Goal: Obtain resource: Download file/media

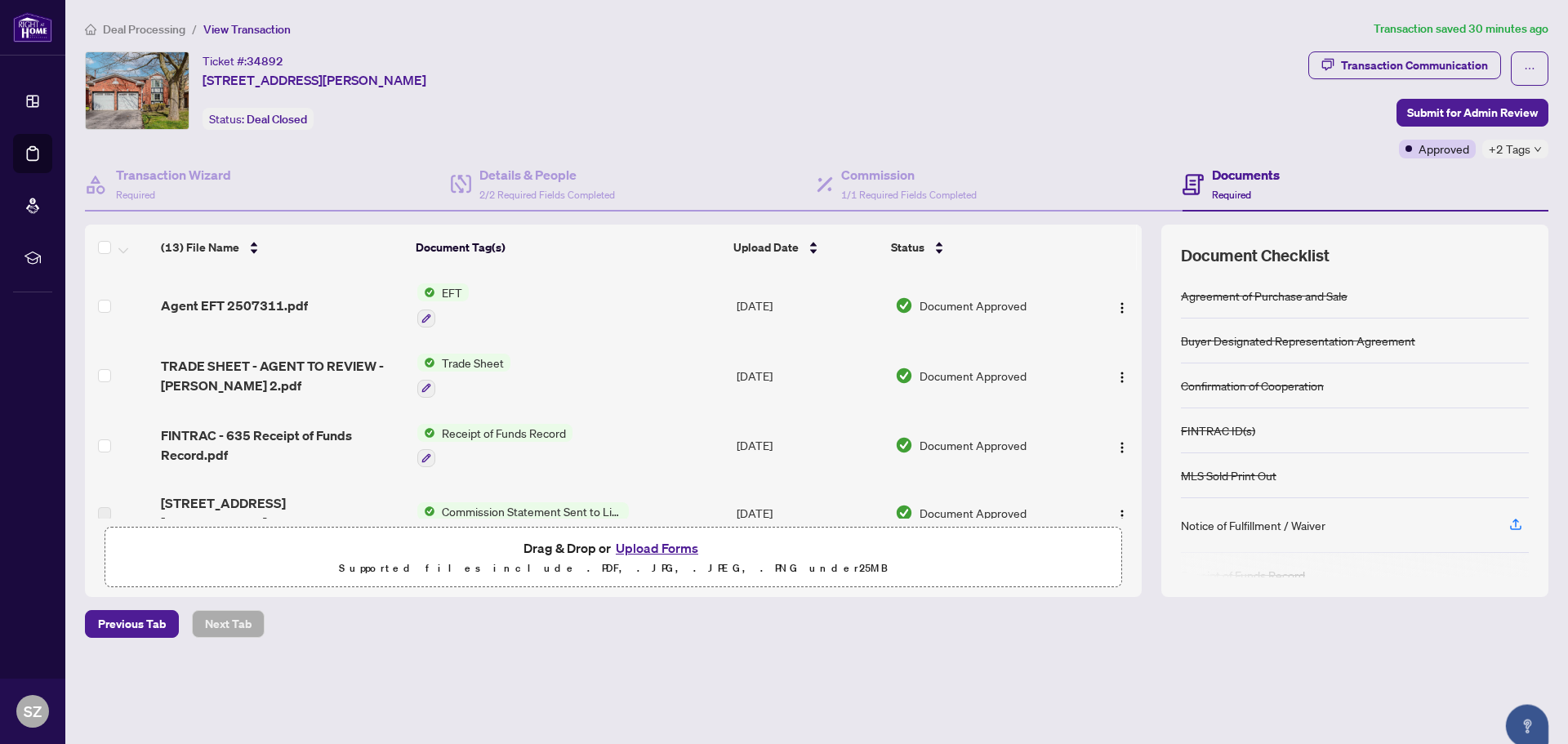
click at [305, 309] on span "Agent EFT 2507311.pdf" at bounding box center [234, 306] width 147 height 20
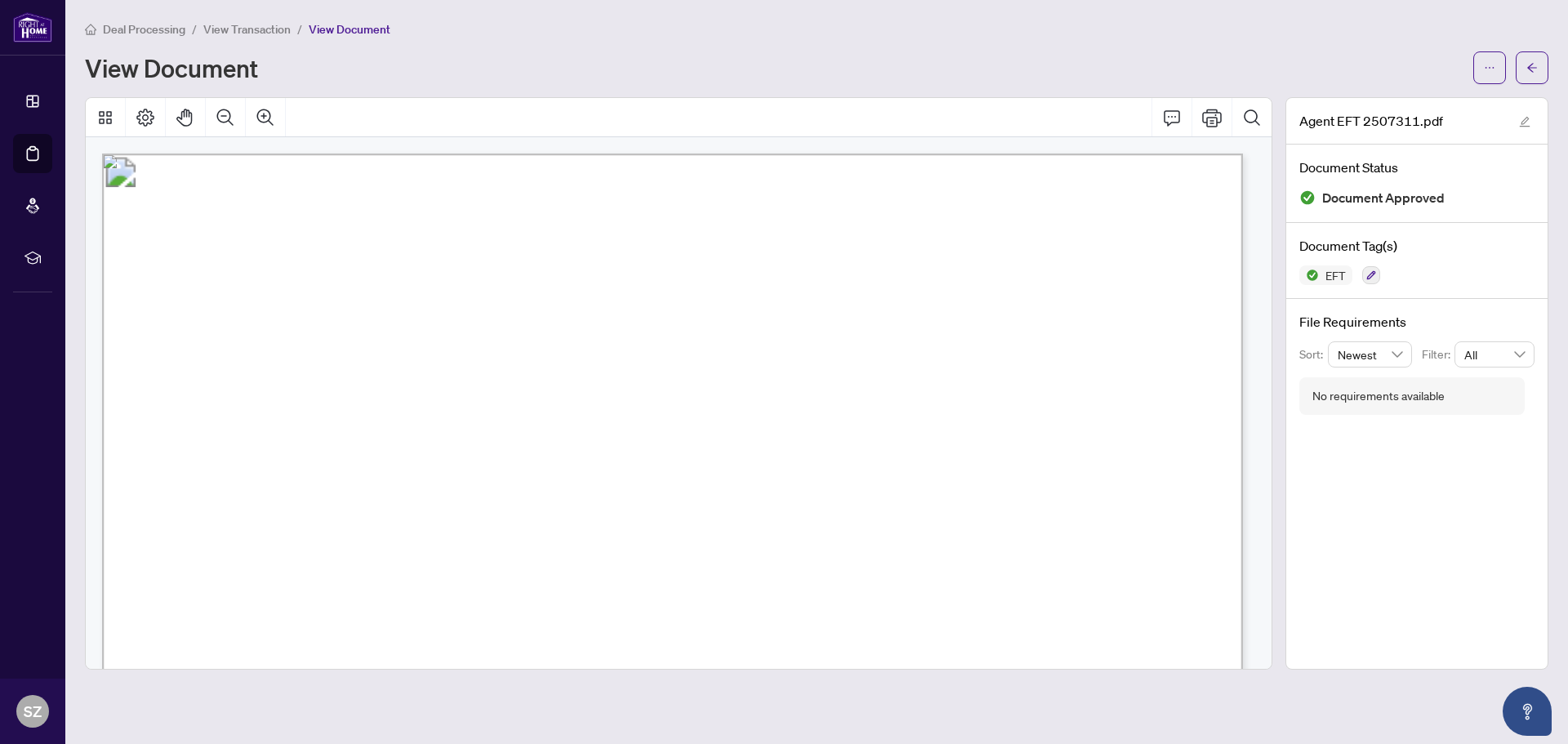
click at [261, 29] on span "View Transaction" at bounding box center [247, 29] width 87 height 15
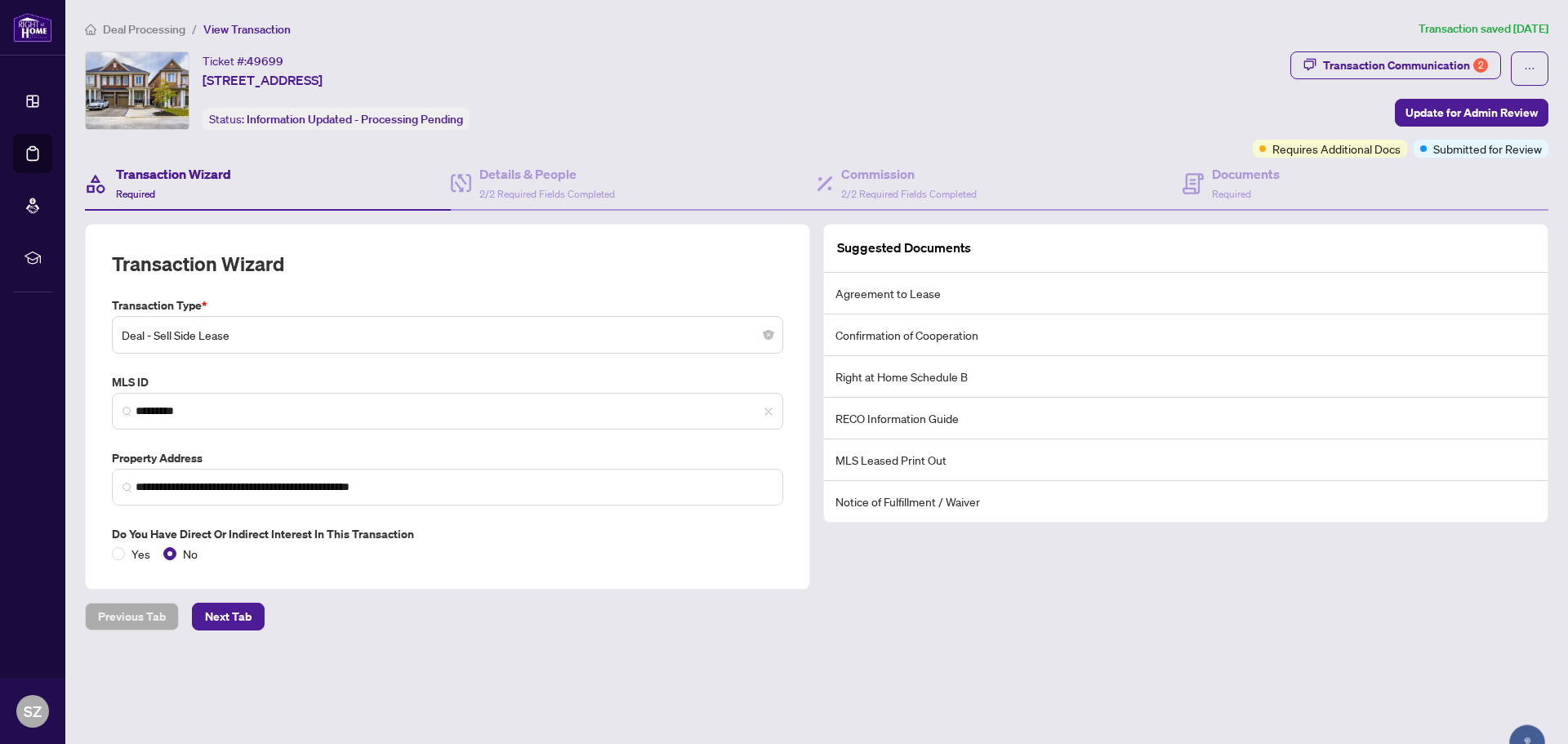
click at [164, 29] on span "Deal Processing" at bounding box center [144, 29] width 83 height 15
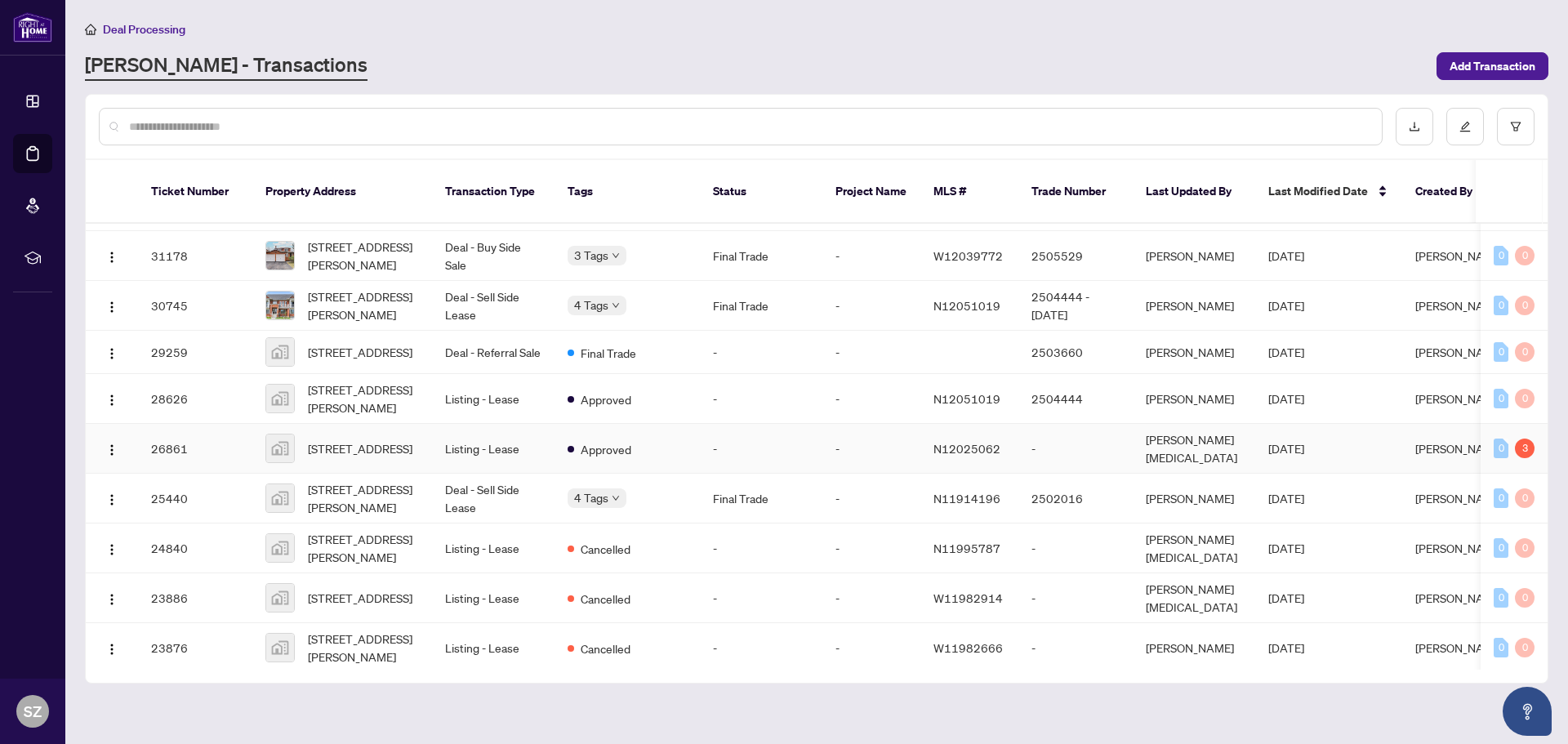
scroll to position [1514, 0]
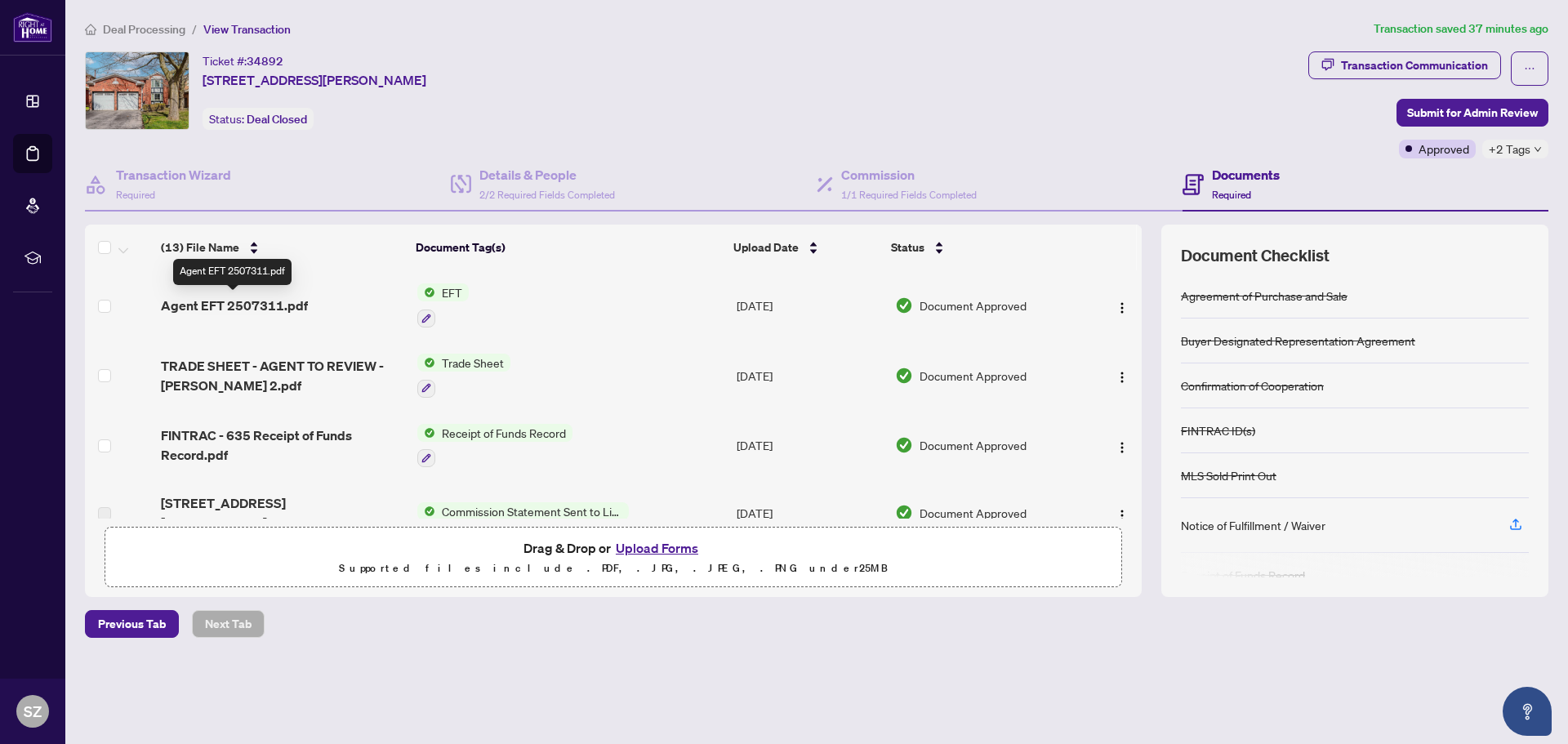
click at [219, 306] on span "Agent EFT 2507311.pdf" at bounding box center [234, 306] width 147 height 20
